Goal: Find specific page/section: Find specific page/section

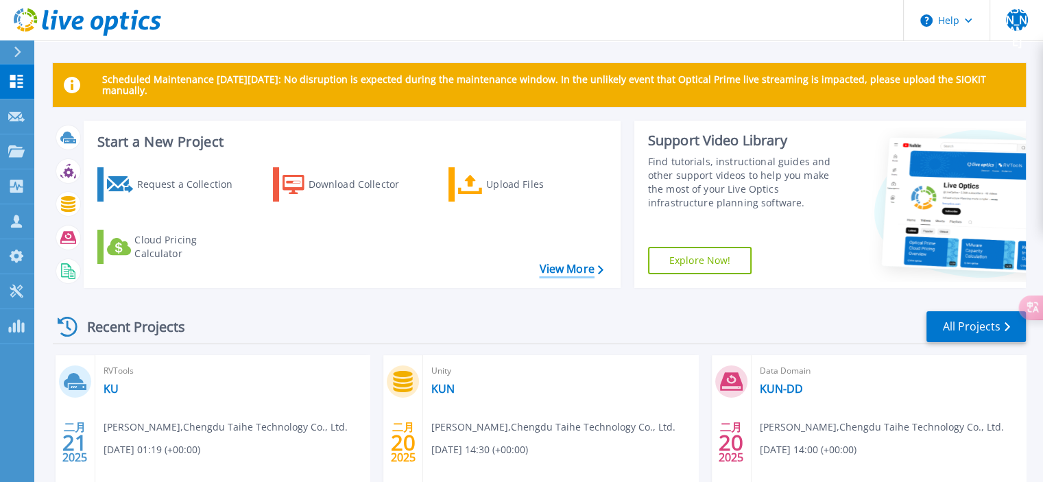
click at [587, 266] on link "View More" at bounding box center [571, 269] width 64 height 13
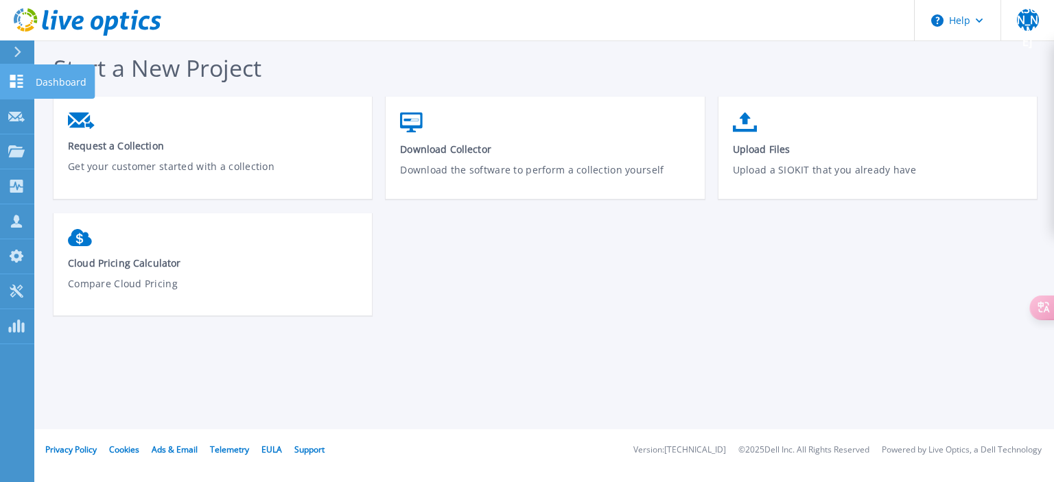
click at [14, 87] on icon at bounding box center [16, 81] width 13 height 13
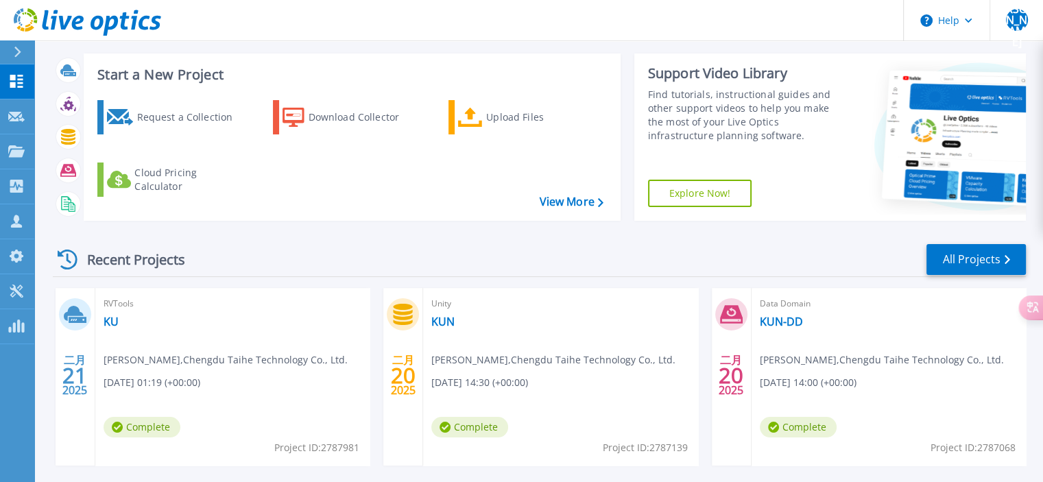
scroll to position [68, 0]
click at [372, 249] on div "Recent Projects All Projects" at bounding box center [539, 259] width 973 height 34
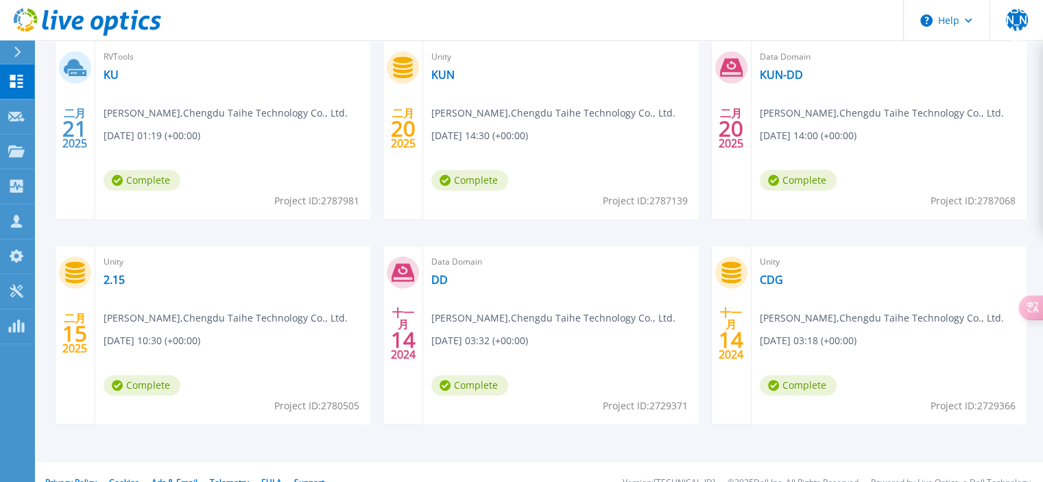
scroll to position [0, 0]
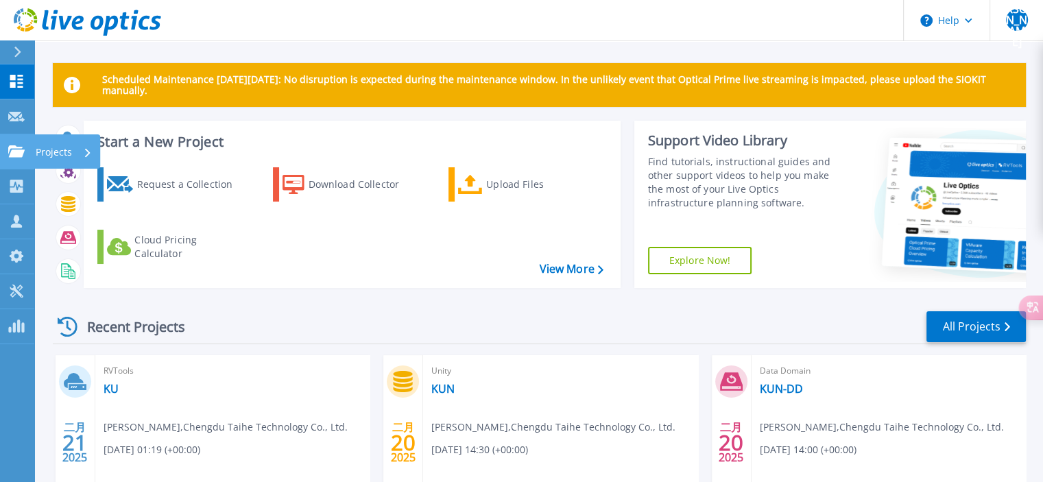
click at [14, 151] on icon at bounding box center [16, 151] width 16 height 12
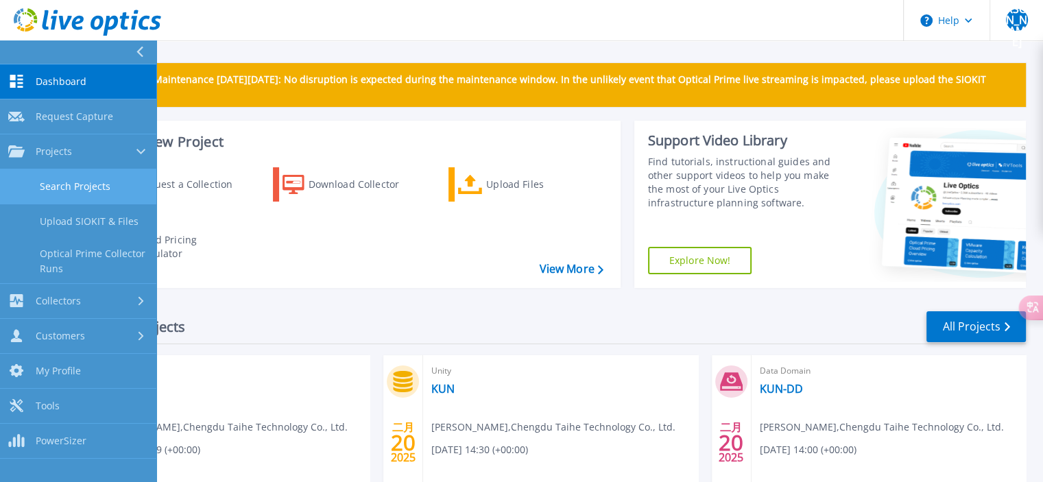
click at [63, 195] on link "Search Projects" at bounding box center [78, 186] width 156 height 35
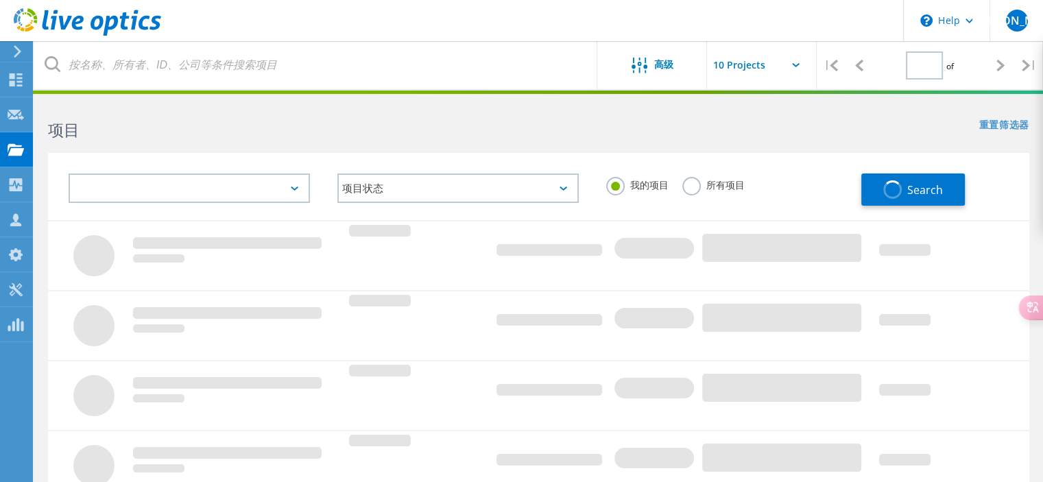
type input "1"
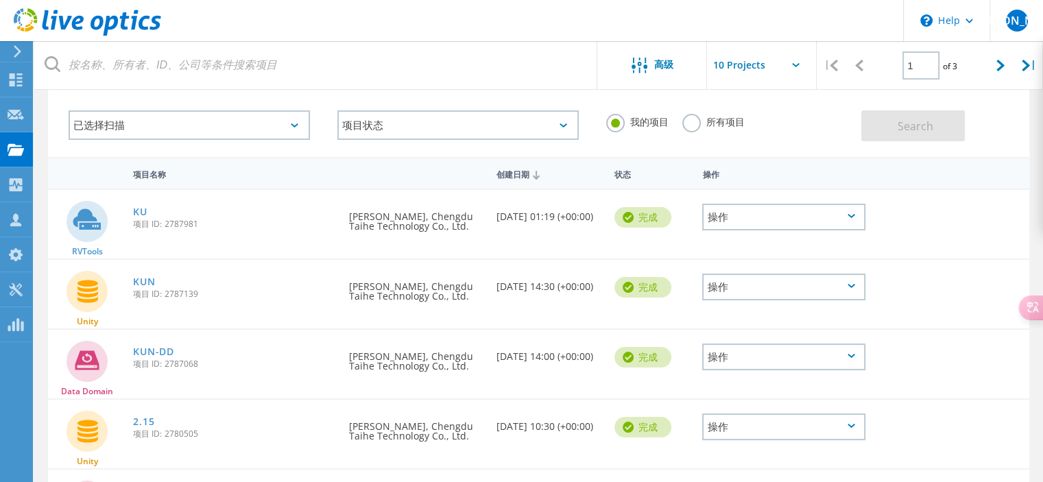
scroll to position [36, 0]
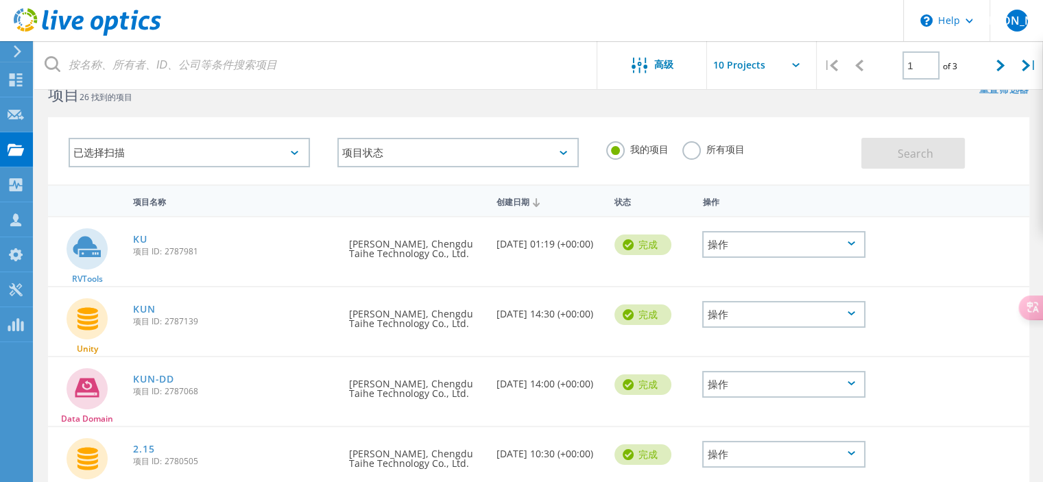
click at [539, 203] on icon at bounding box center [536, 202] width 7 height 9
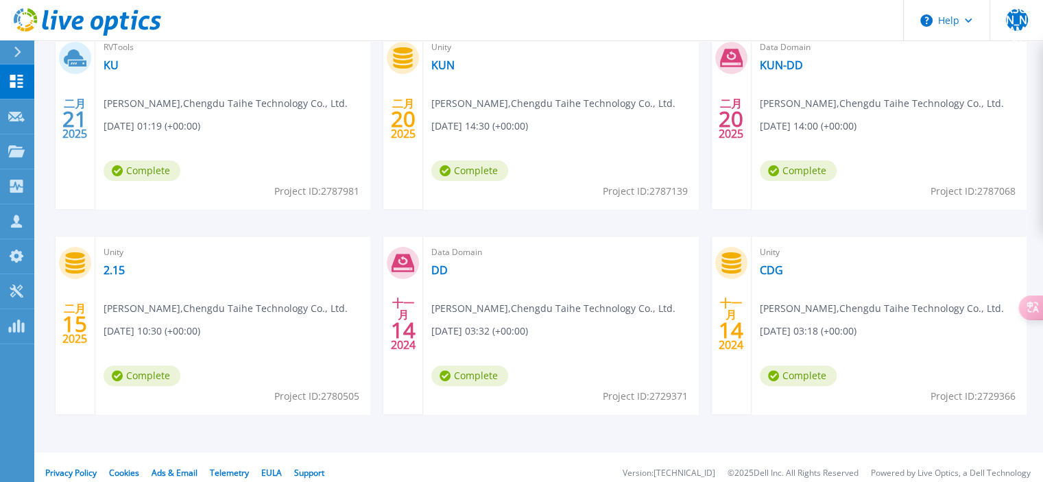
scroll to position [335, 0]
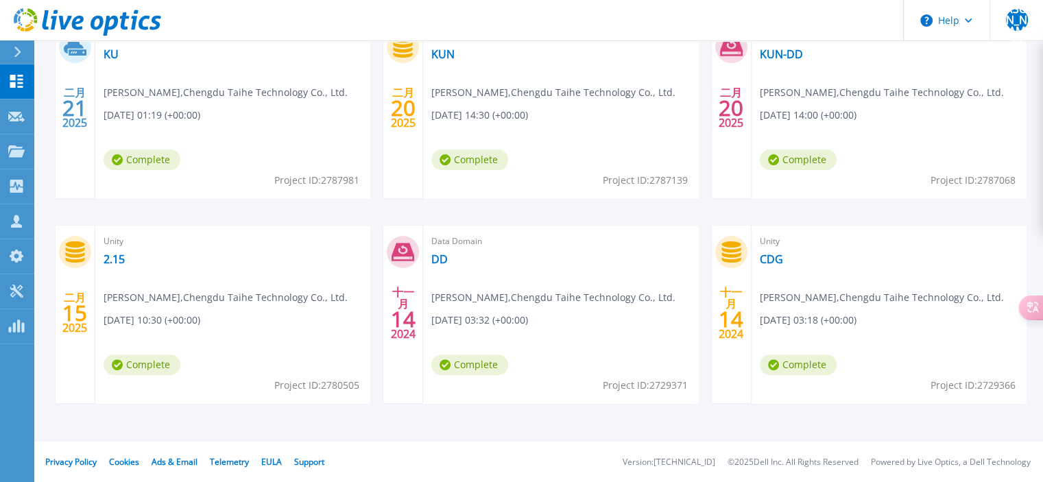
click at [766, 249] on div "Unity CDG Yanpeng Li , Chengdu Taihe Technology Co., Ltd. 11/14/2024, 03:18 (+0…" at bounding box center [889, 315] width 274 height 178
click at [767, 259] on link "CDG" at bounding box center [771, 259] width 23 height 14
